Goal: Find specific fact: Find specific fact

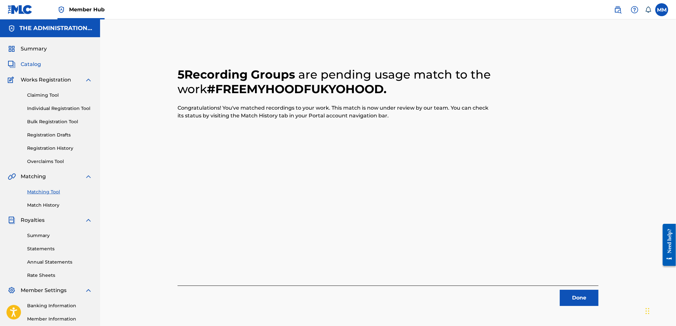
drag, startPoint x: 29, startPoint y: 64, endPoint x: 34, endPoint y: 65, distance: 5.3
click at [29, 64] on span "Catalog" at bounding box center [31, 64] width 20 height 8
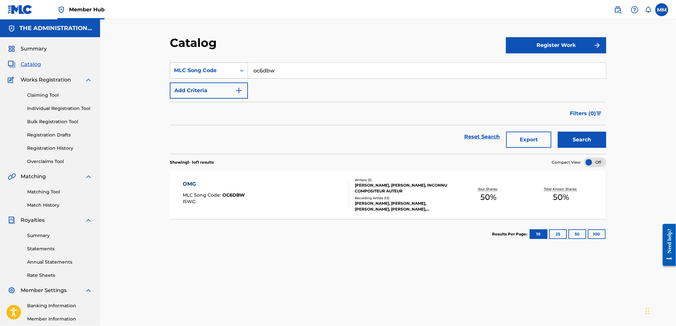
drag, startPoint x: 281, startPoint y: 73, endPoint x: 197, endPoint y: 68, distance: 83.8
click at [198, 68] on div "SearchWithCriteria498b4465-bb3d-4037-8051-b9061cfa252c MLC Song Code oc6dbw" at bounding box center [388, 70] width 437 height 16
paste input "HA340W"
type input "HA340W"
click at [579, 138] on button "Search" at bounding box center [582, 139] width 48 height 16
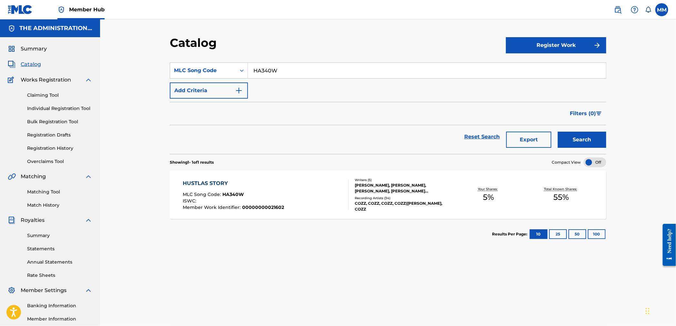
click at [262, 191] on div "HUSTLAS STORY MLC Song Code : HA340W ISWC : Member Work Identifier : 0000000002…" at bounding box center [233, 194] width 101 height 30
